Goal: Transaction & Acquisition: Purchase product/service

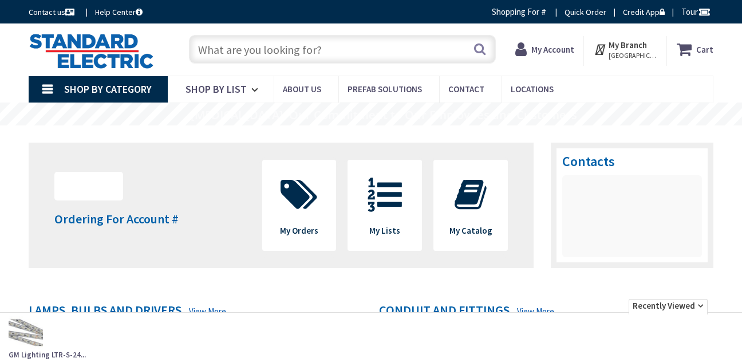
type input "[GEOGRAPHIC_DATA], [GEOGRAPHIC_DATA]"
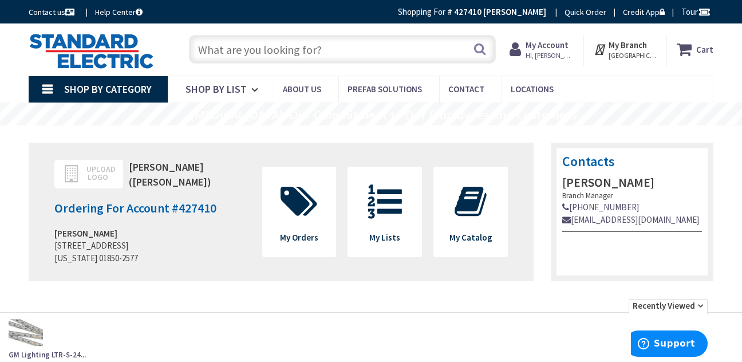
click at [285, 45] on input "text" at bounding box center [342, 49] width 307 height 29
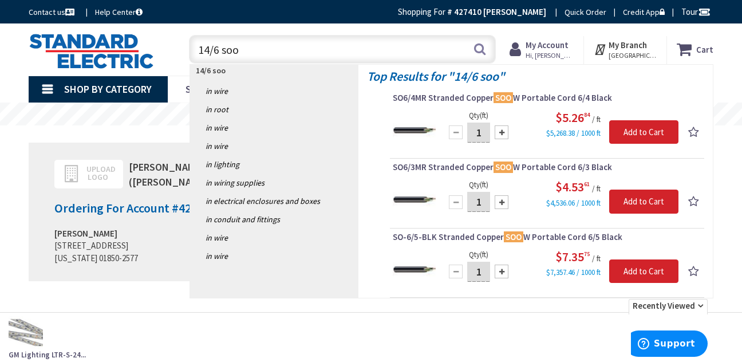
type input "14/6 soow"
